Goal: Use online tool/utility: Use online tool/utility

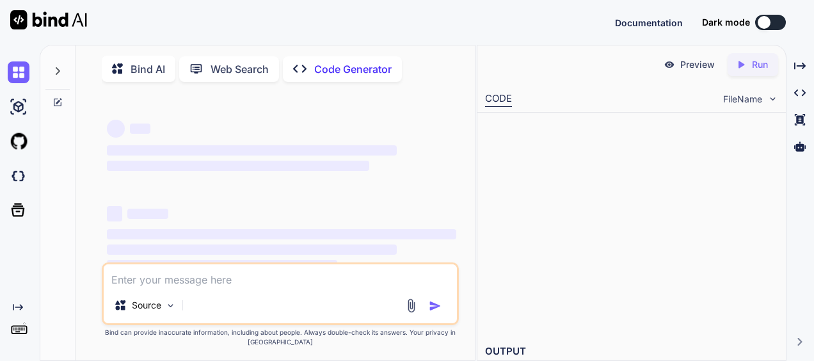
click at [192, 282] on textarea at bounding box center [280, 275] width 353 height 23
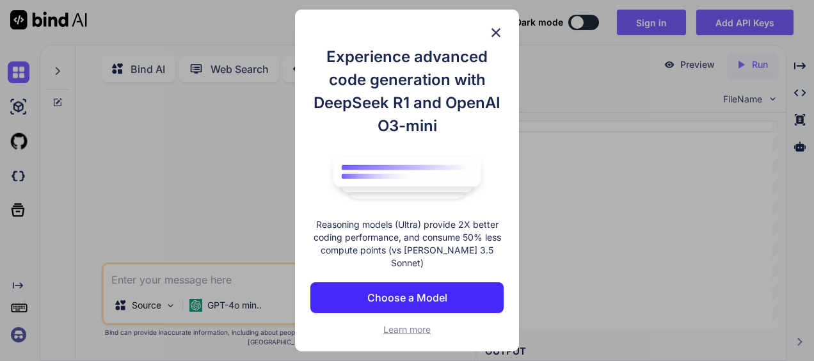
click at [493, 37] on img at bounding box center [495, 32] width 15 height 15
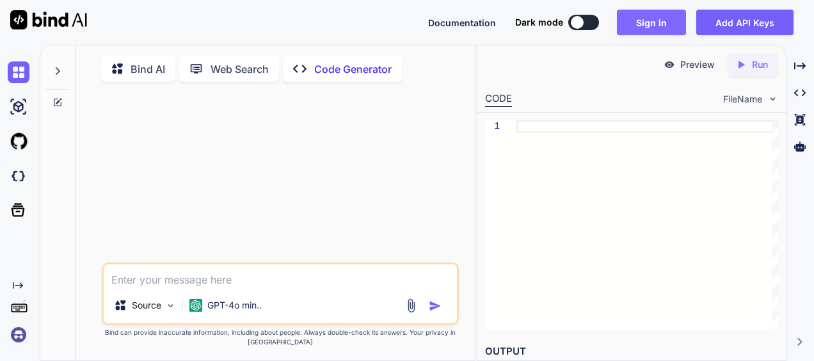
click at [646, 20] on button "Sign in" at bounding box center [651, 23] width 69 height 26
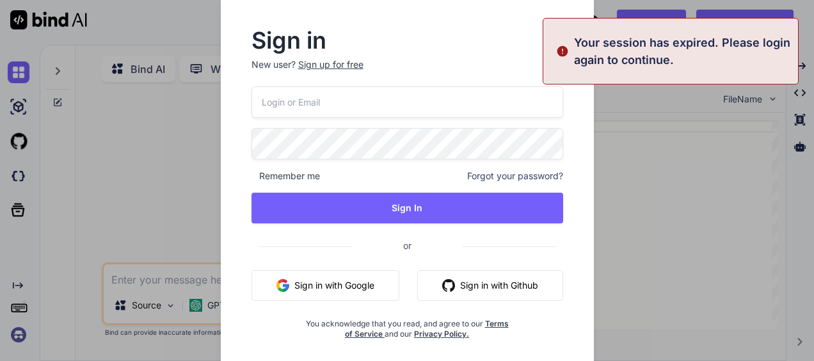
click at [319, 283] on button "Sign in with Google" at bounding box center [325, 285] width 148 height 31
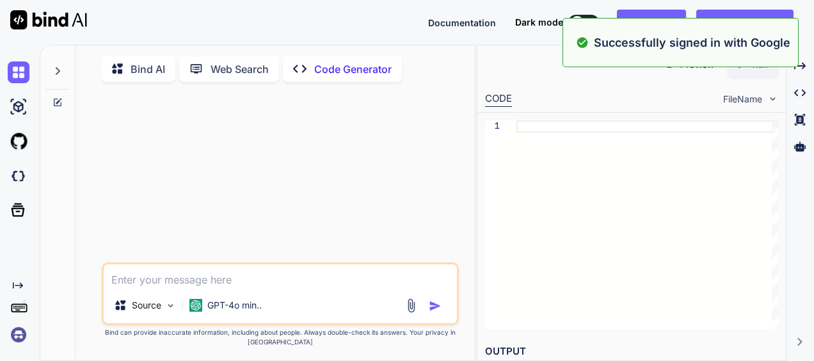
click at [157, 280] on textarea at bounding box center [280, 275] width 353 height 23
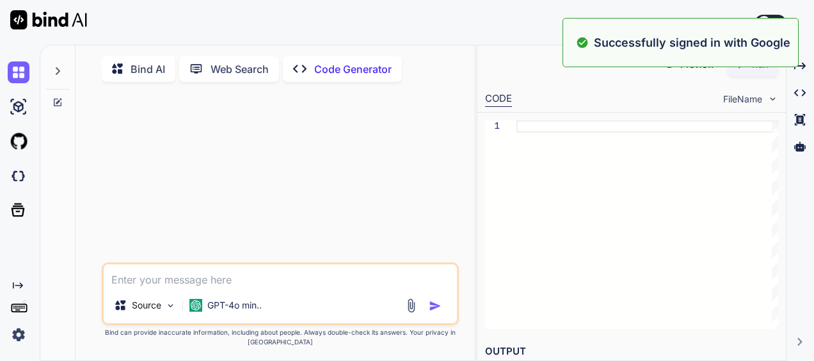
paste textarea "#SSIM and PSRN Comparisons for each dataset on SemCom and BitCom (save results …"
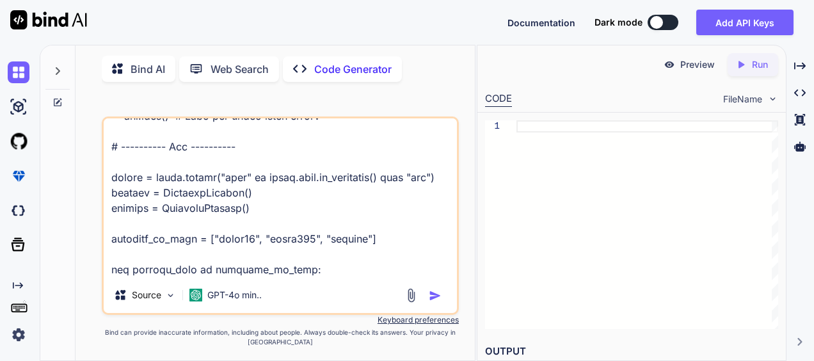
scroll to position [4010, 0]
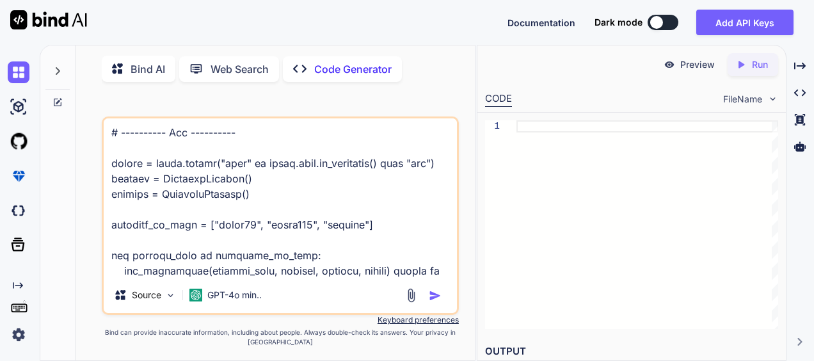
type textarea "#SSIM and PSRN Comparisons for each dataset on SemCom and BitCom (save results …"
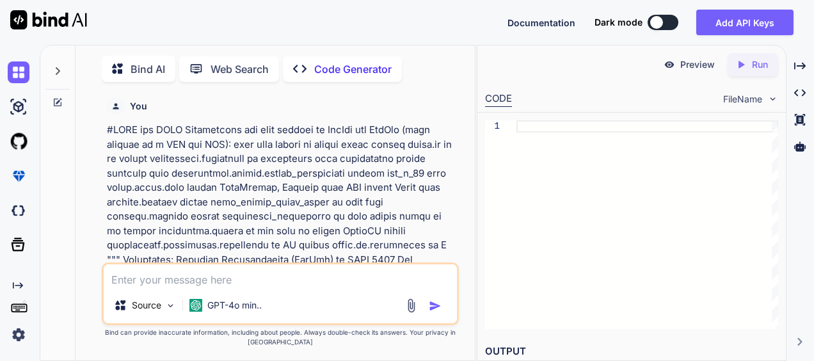
scroll to position [4, 0]
